Goal: Find specific page/section: Find specific page/section

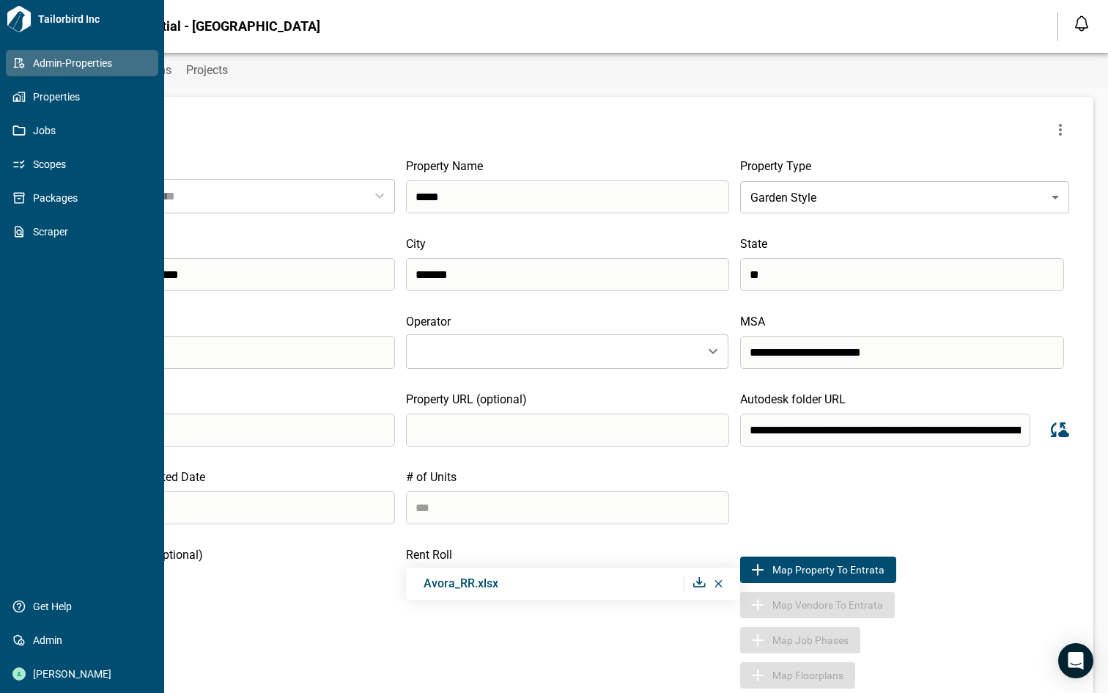
click at [18, 61] on icon at bounding box center [18, 62] width 13 height 13
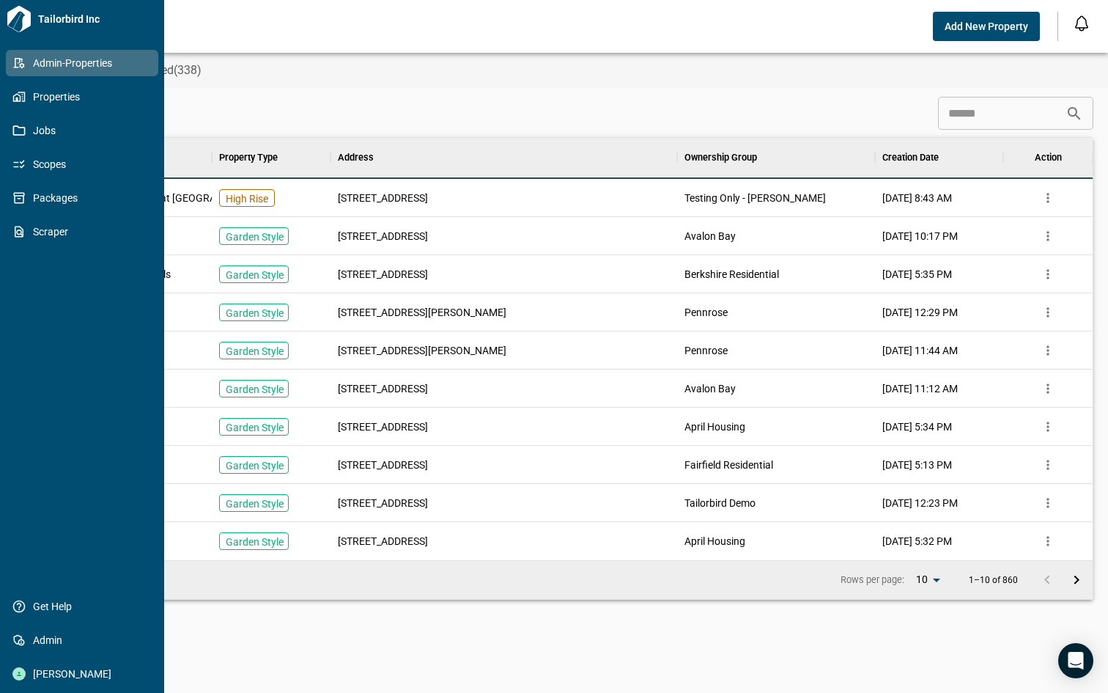
scroll to position [410, 1033]
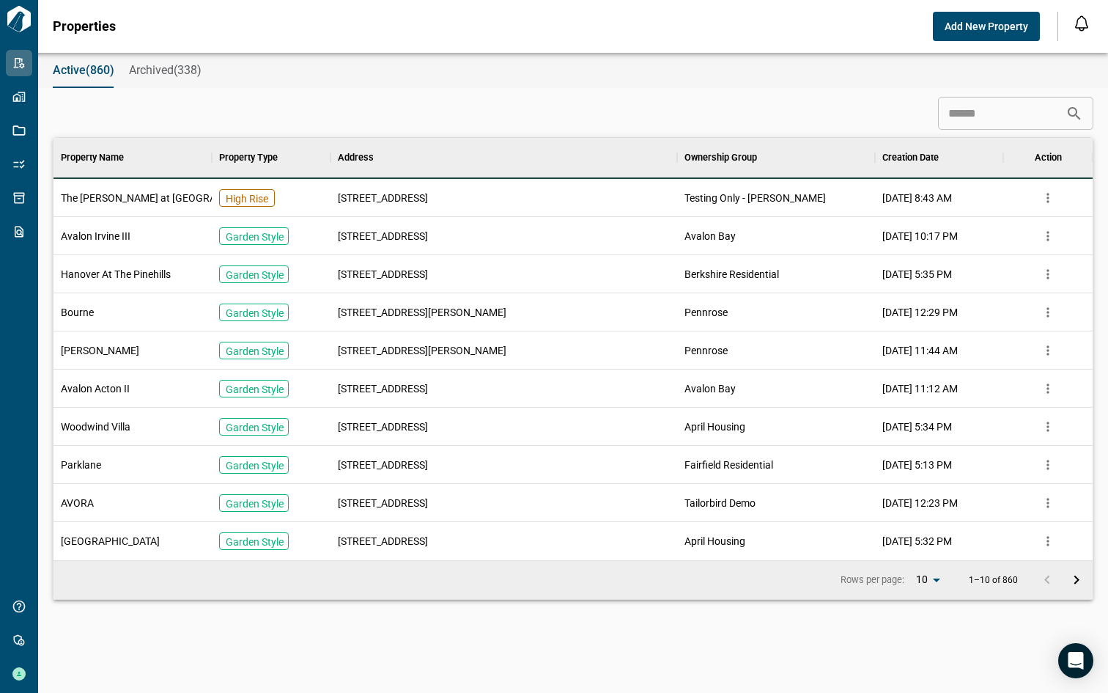
click at [950, 114] on input at bounding box center [1002, 113] width 128 height 29
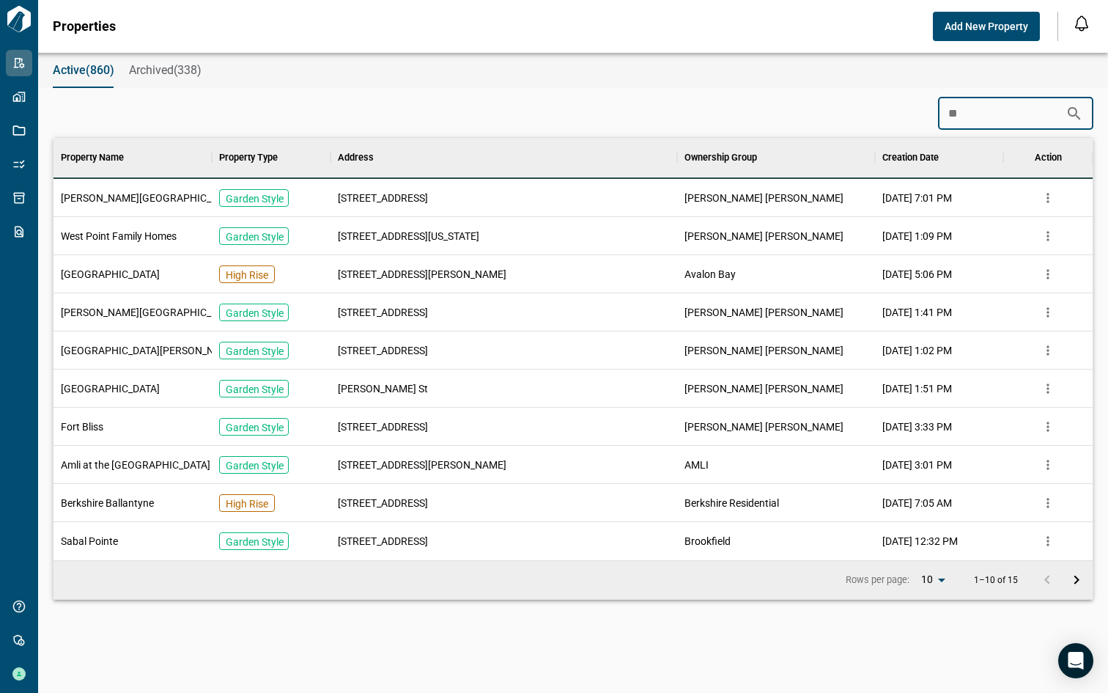
type input "*"
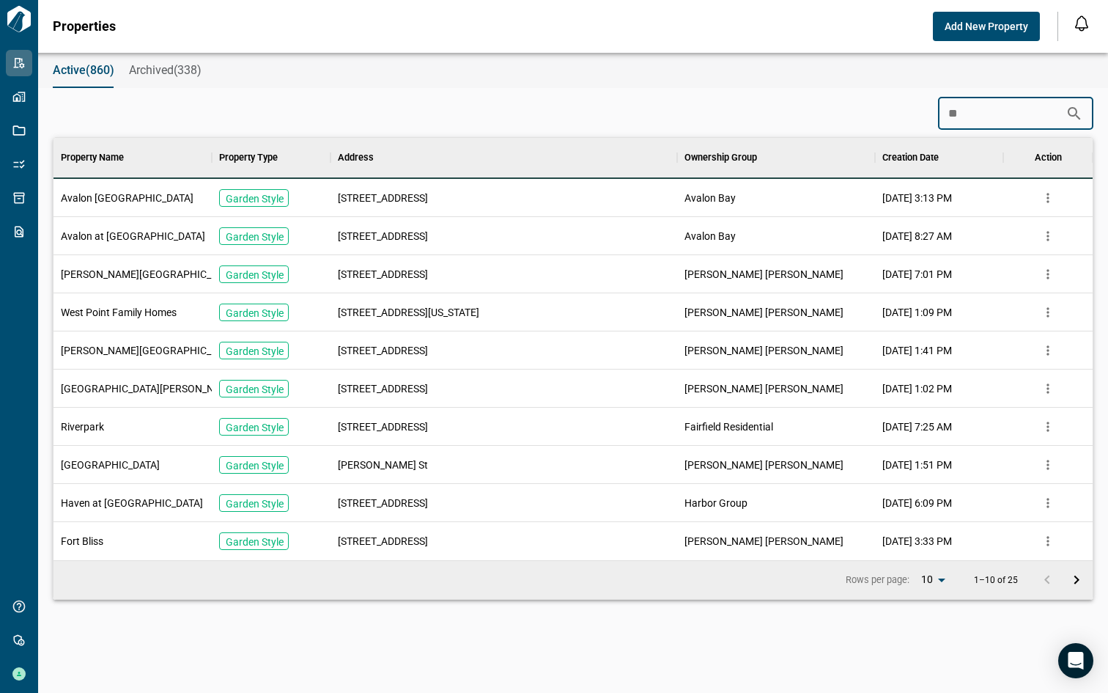
type input "*"
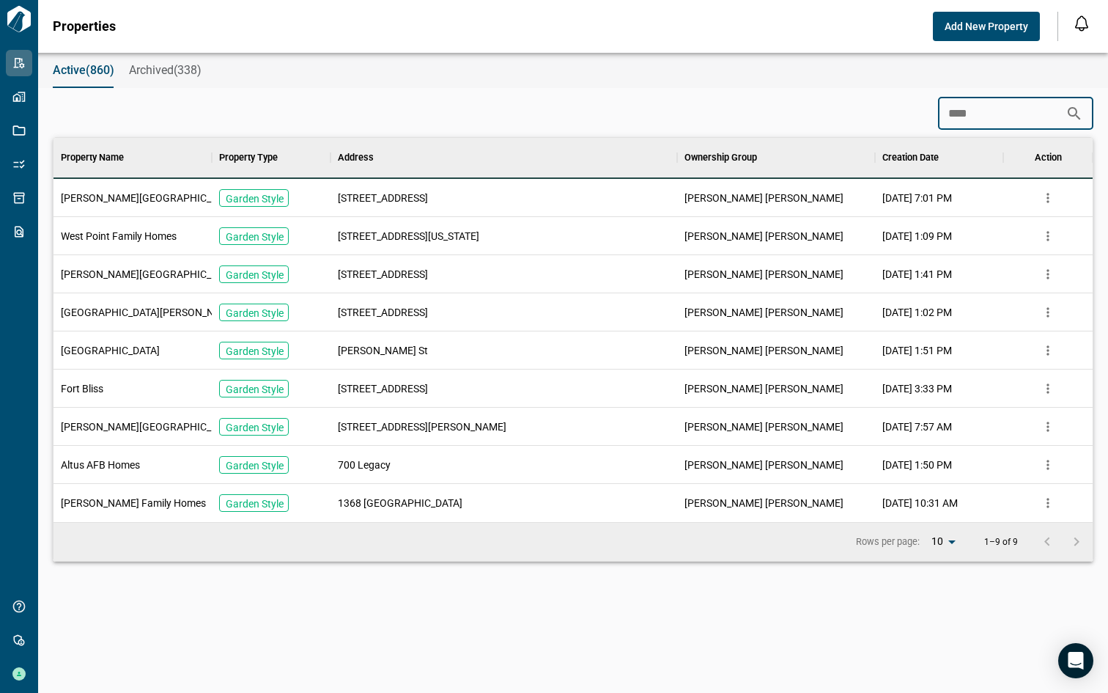
scroll to position [372, 1033]
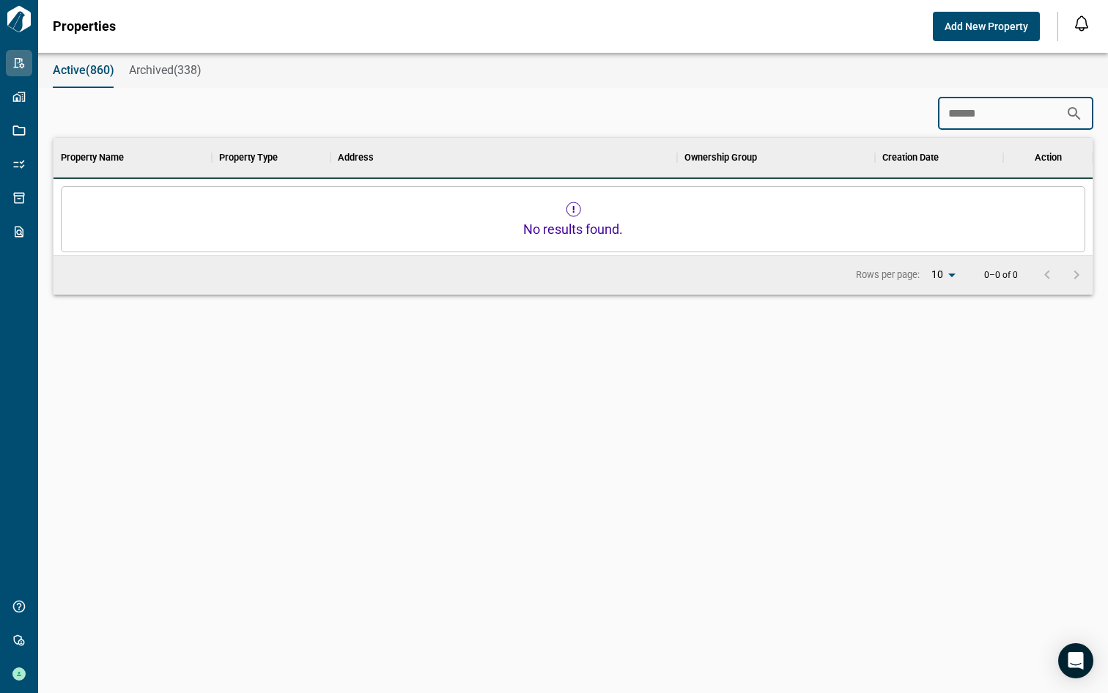
type input "*****"
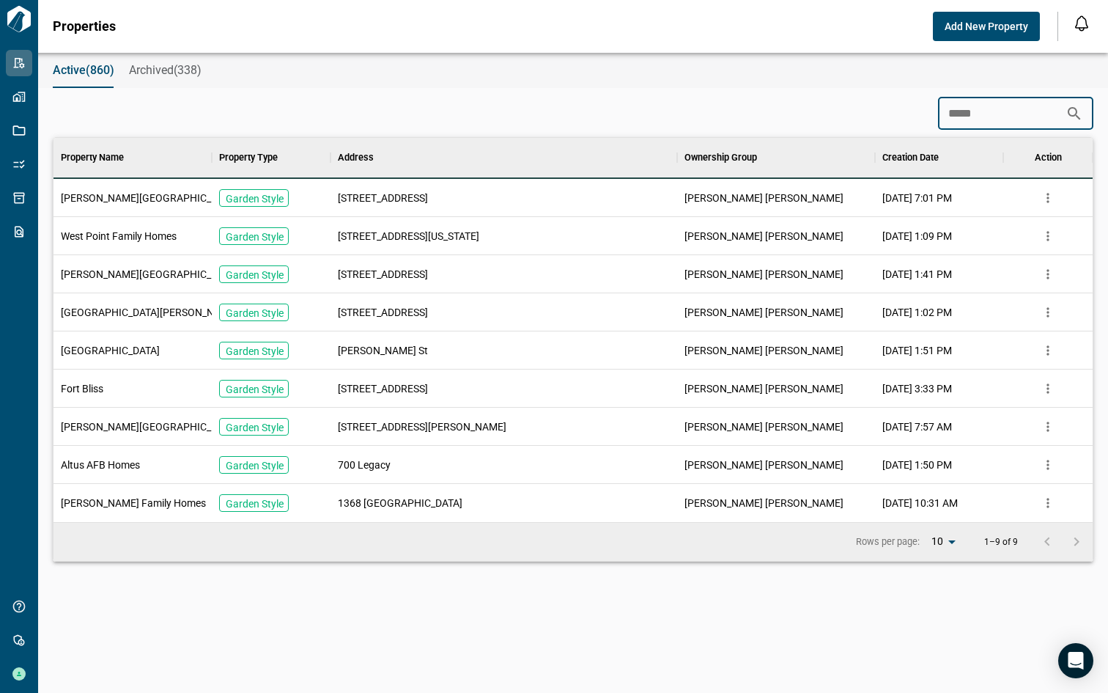
click at [139, 197] on div "[PERSON_NAME][GEOGRAPHIC_DATA]" at bounding box center [133, 198] width 158 height 38
